Goal: Use online tool/utility: Utilize a website feature to perform a specific function

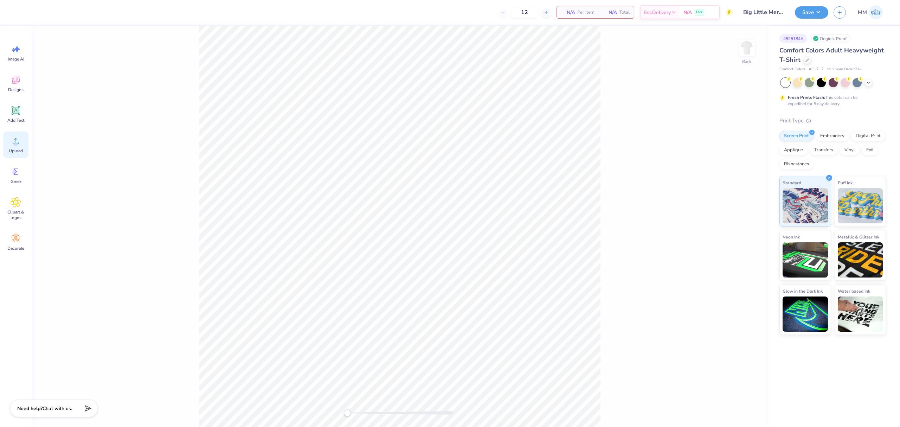
click at [18, 150] on span "Upload" at bounding box center [16, 151] width 14 height 6
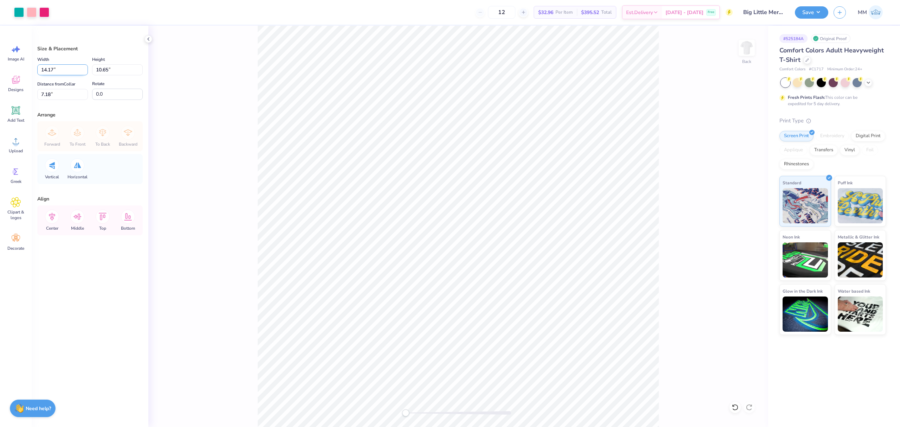
click at [56, 68] on input "14.17" at bounding box center [62, 69] width 51 height 11
type input "11.00"
type input "8.26"
click at [48, 97] on input "8.37" at bounding box center [62, 94] width 51 height 11
type input "3"
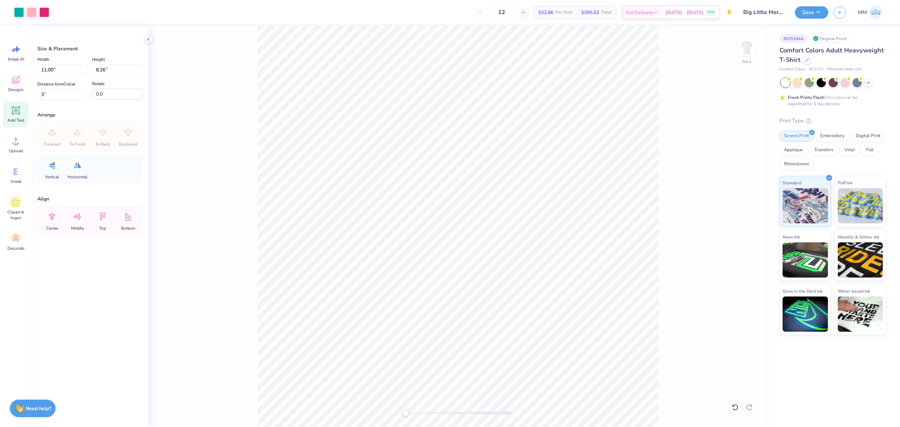
click at [13, 108] on icon at bounding box center [16, 110] width 8 height 8
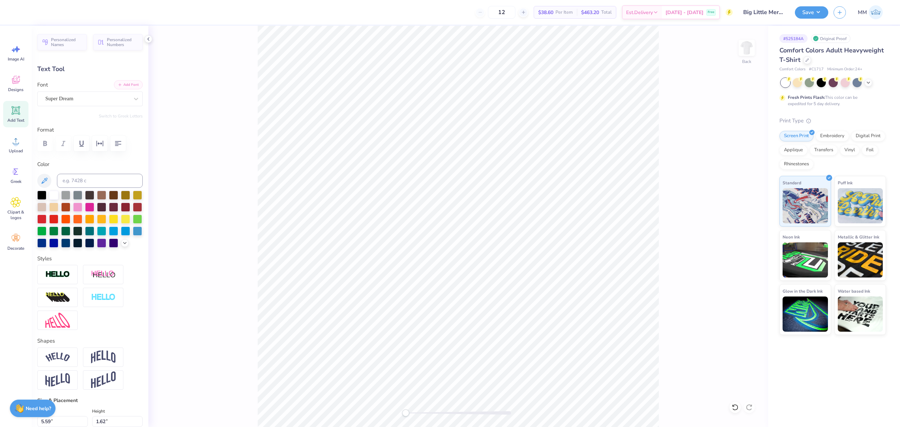
click at [120, 84] on button "Add Font" at bounding box center [128, 84] width 29 height 9
click at [122, 245] on icon at bounding box center [125, 242] width 6 height 6
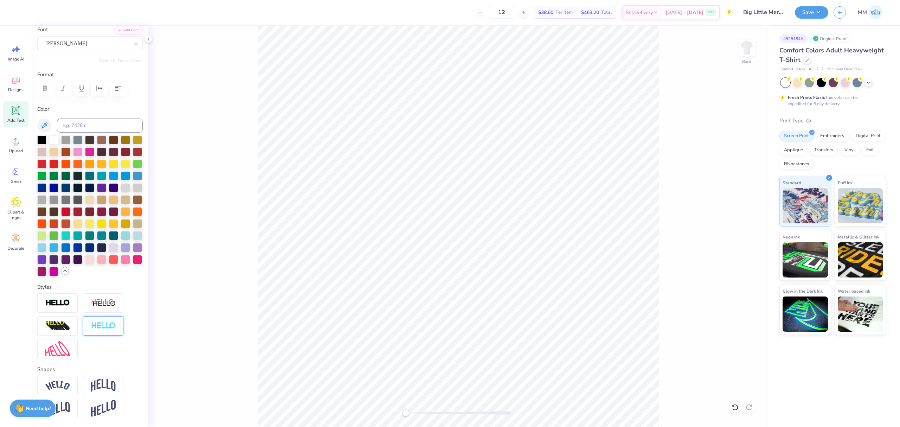
scroll to position [78, 0]
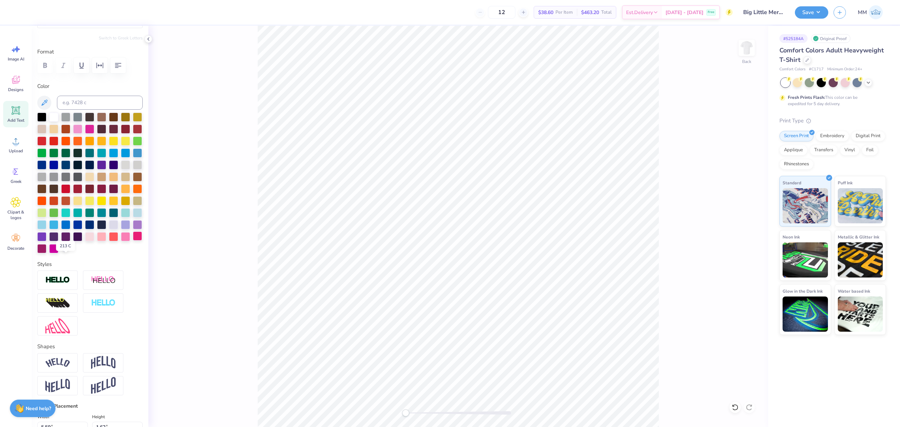
click at [133, 240] on div at bounding box center [137, 235] width 9 height 9
paste textarea "alpha chi omega"
type textarea "alpha chi omega"
type input "14.17"
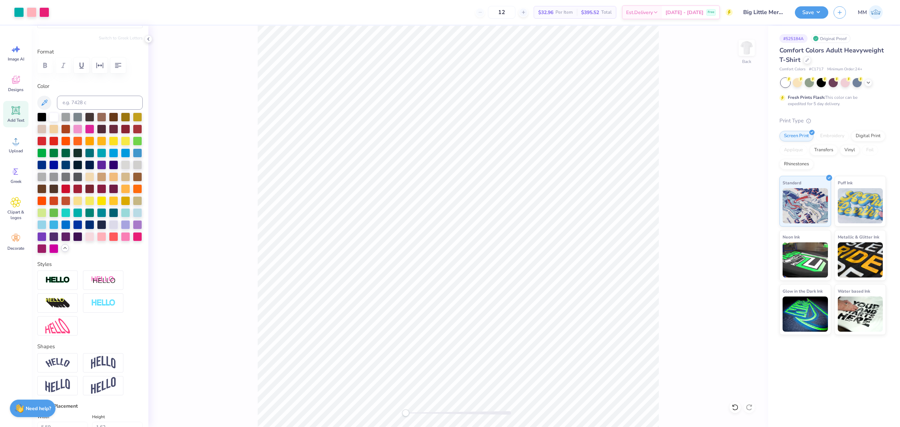
type input "1.87"
type input "11.56"
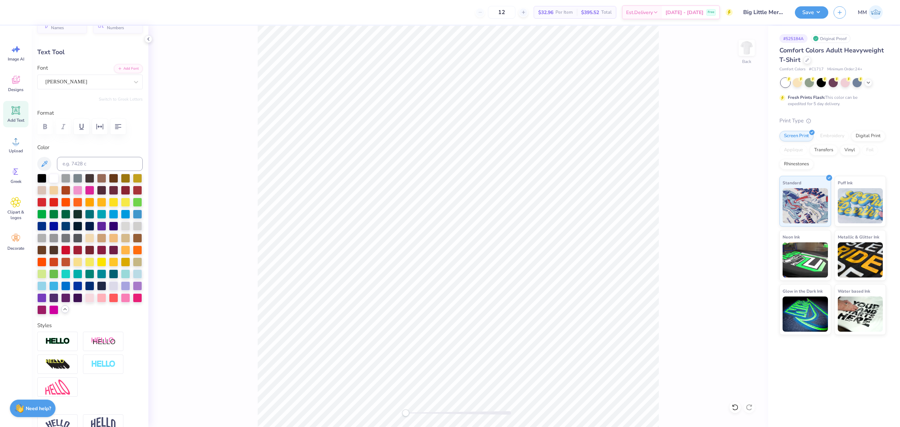
scroll to position [0, 0]
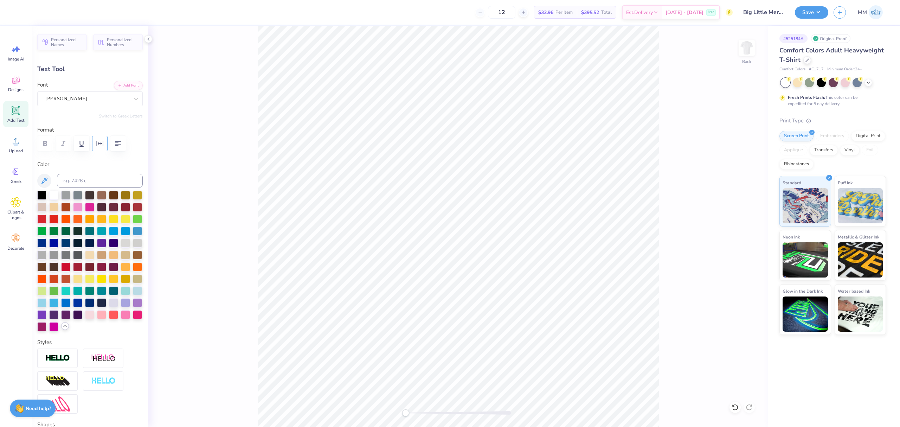
click at [96, 140] on icon "button" at bounding box center [100, 143] width 8 height 8
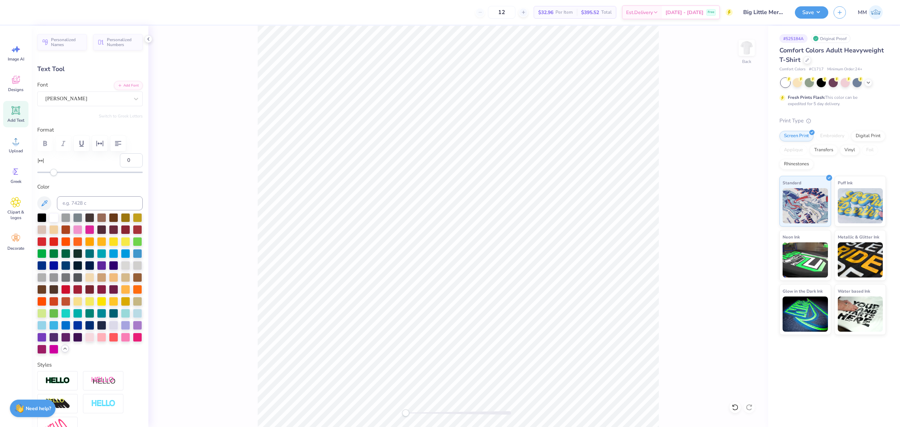
click at [54, 171] on div "Accessibility label" at bounding box center [53, 172] width 7 height 7
type input "-18"
drag, startPoint x: 54, startPoint y: 174, endPoint x: 39, endPoint y: 174, distance: 15.1
click at [39, 174] on div "Accessibility label" at bounding box center [38, 172] width 7 height 7
type input "-13"
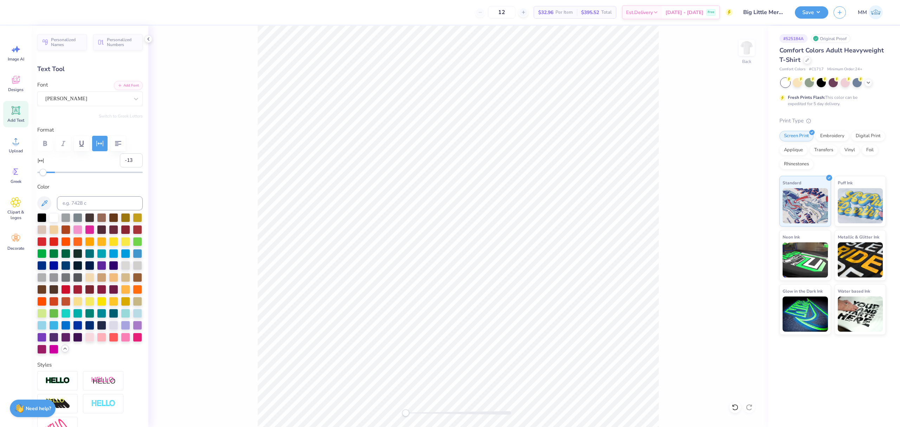
drag, startPoint x: 39, startPoint y: 174, endPoint x: 43, endPoint y: 175, distance: 4.4
click at [43, 175] on div "Accessibility label" at bounding box center [42, 172] width 7 height 7
type input "5.67"
type input "0.99"
type input "5.06"
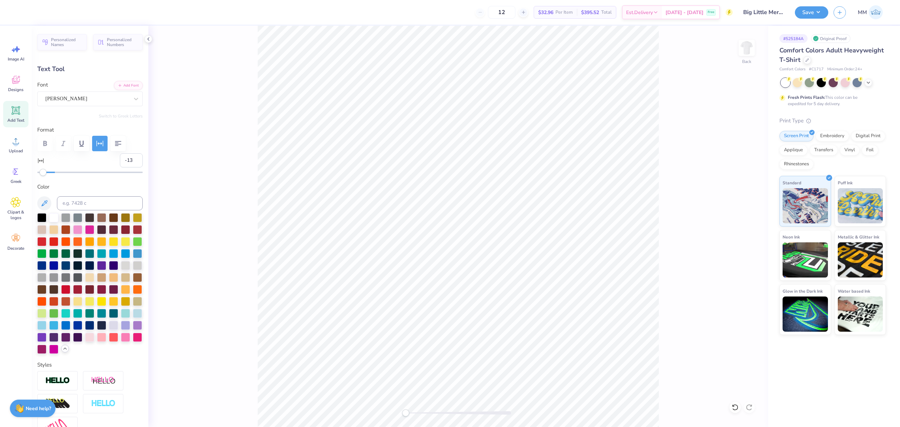
type input "0.89"
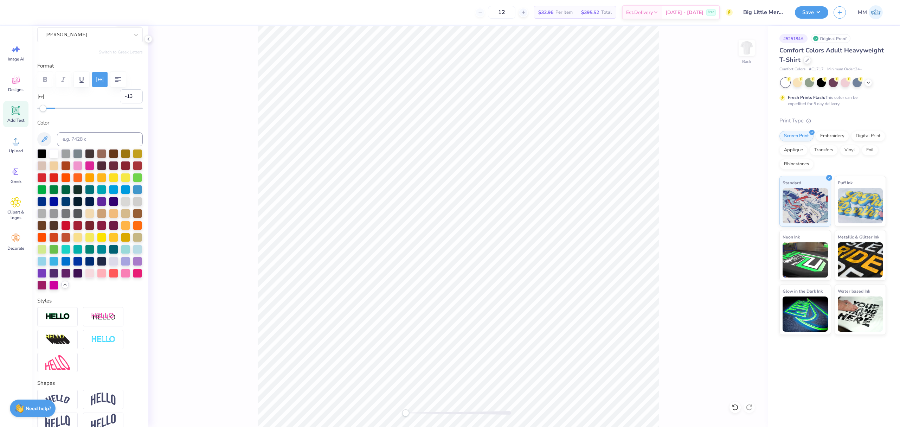
scroll to position [273, 0]
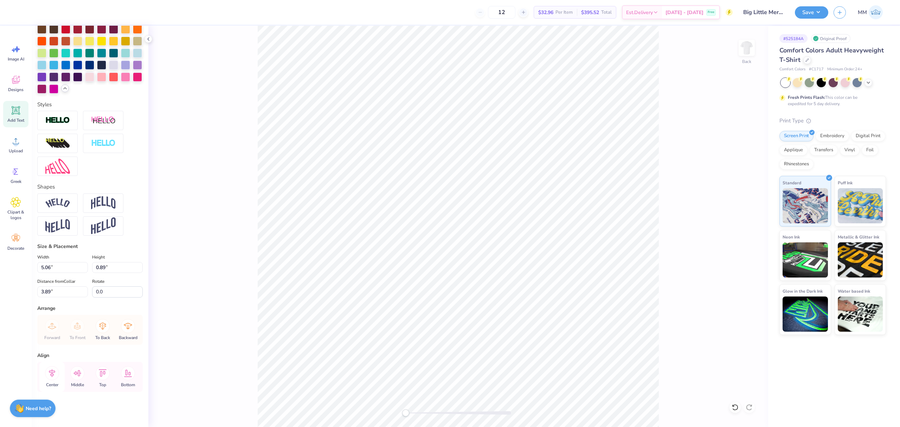
click at [53, 368] on icon at bounding box center [52, 373] width 14 height 14
drag, startPoint x: 408, startPoint y: 415, endPoint x: 428, endPoint y: 415, distance: 19.7
click at [428, 415] on div at bounding box center [458, 412] width 105 height 7
click at [462, 249] on li "Duplicate" at bounding box center [467, 249] width 55 height 14
type input "4.79"
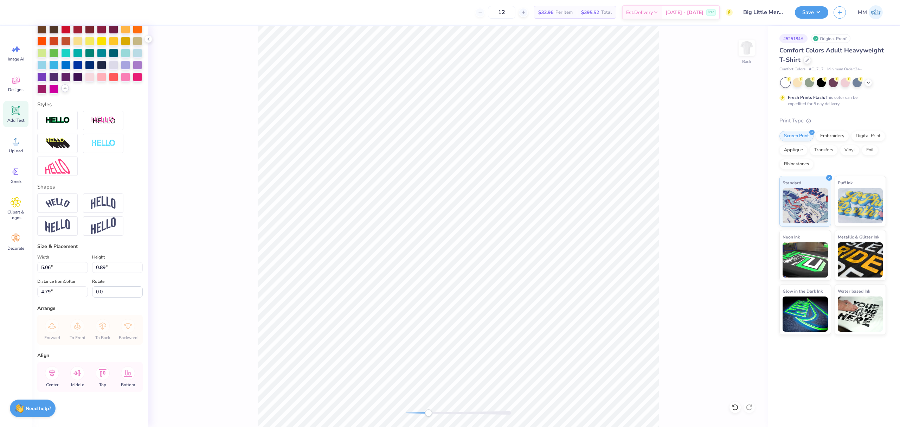
scroll to position [7, 1]
type textarea "2025"
type input "1.58"
type input "0.61"
type input "4.93"
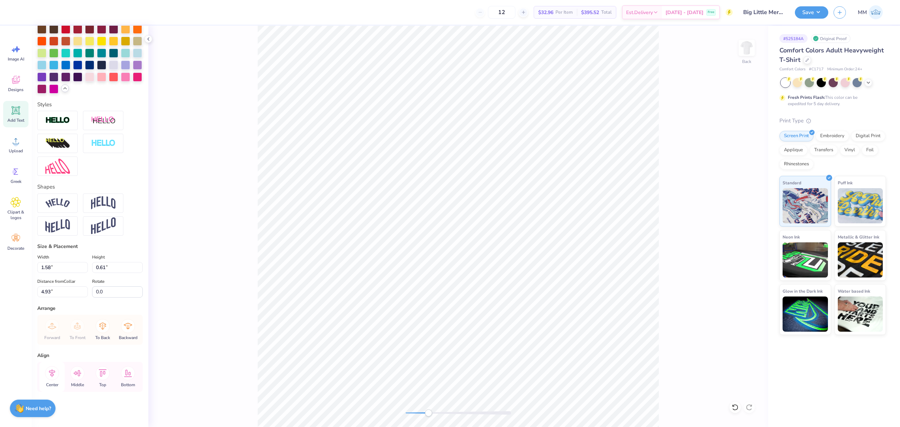
click at [53, 370] on icon at bounding box center [52, 373] width 14 height 14
type input "5.06"
type input "0.89"
type input "3.79"
click at [53, 375] on icon at bounding box center [52, 373] width 6 height 8
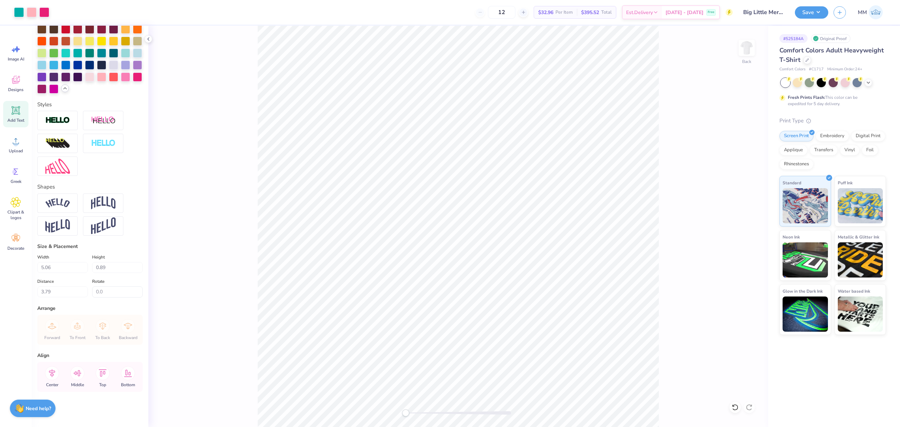
click at [345, 404] on div "Back" at bounding box center [458, 226] width 620 height 401
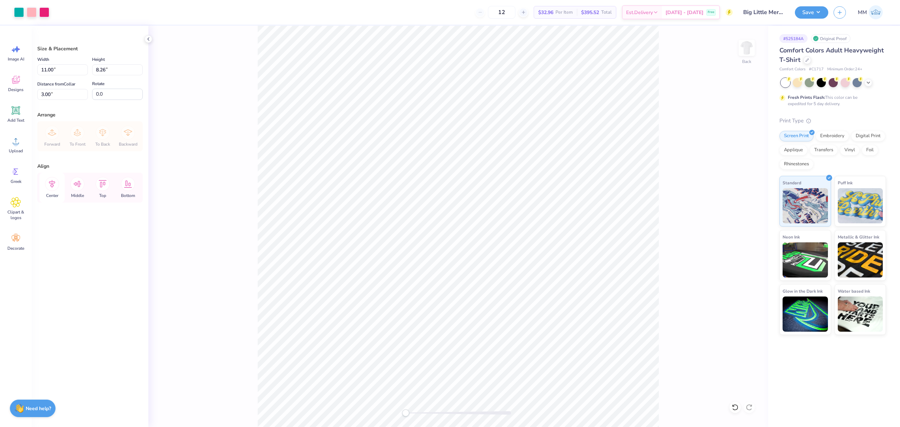
click at [51, 188] on icon at bounding box center [52, 184] width 14 height 14
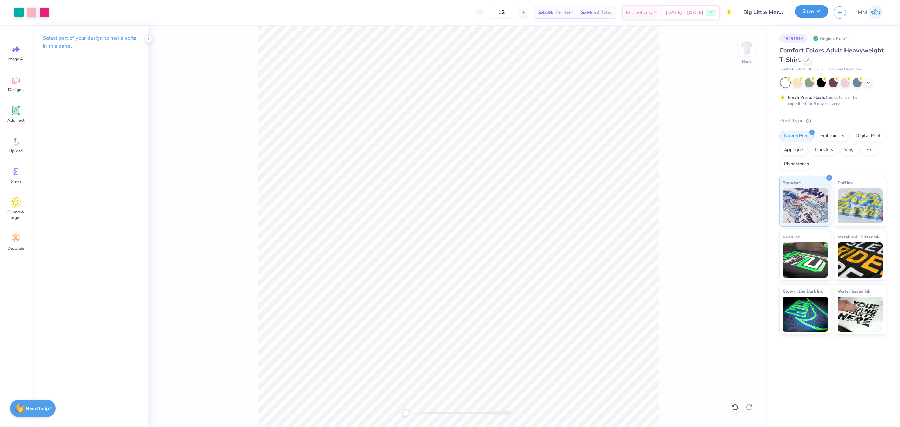
click at [809, 12] on button "Save" at bounding box center [811, 11] width 33 height 12
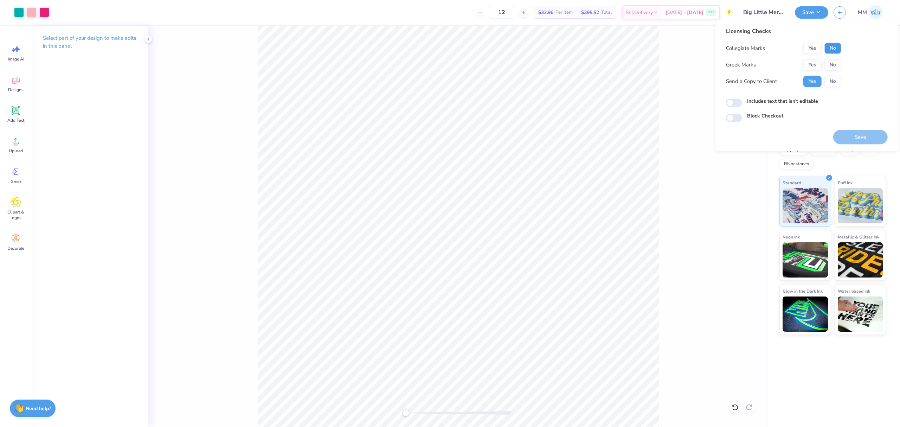
click at [834, 47] on button "No" at bounding box center [832, 48] width 17 height 11
click at [812, 64] on button "Yes" at bounding box center [812, 64] width 18 height 11
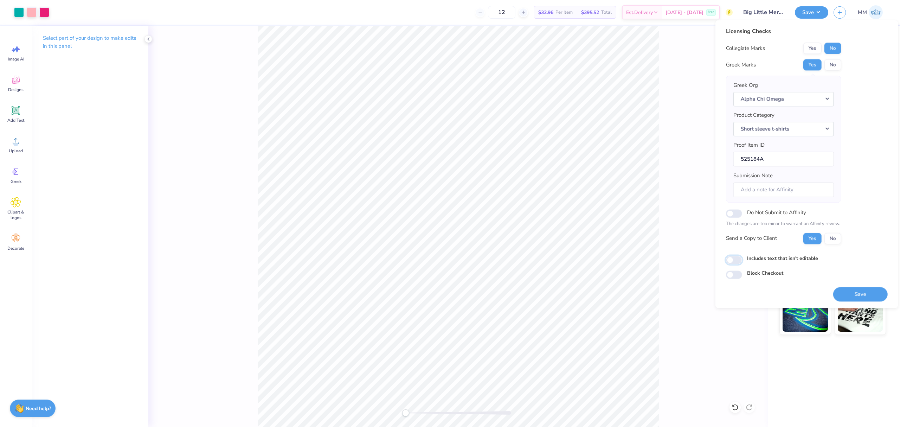
click at [734, 262] on input "Includes text that isn't editable" at bounding box center [734, 259] width 16 height 8
checkbox input "true"
click at [858, 297] on button "Save" at bounding box center [860, 294] width 54 height 14
